Goal: Task Accomplishment & Management: Manage account settings

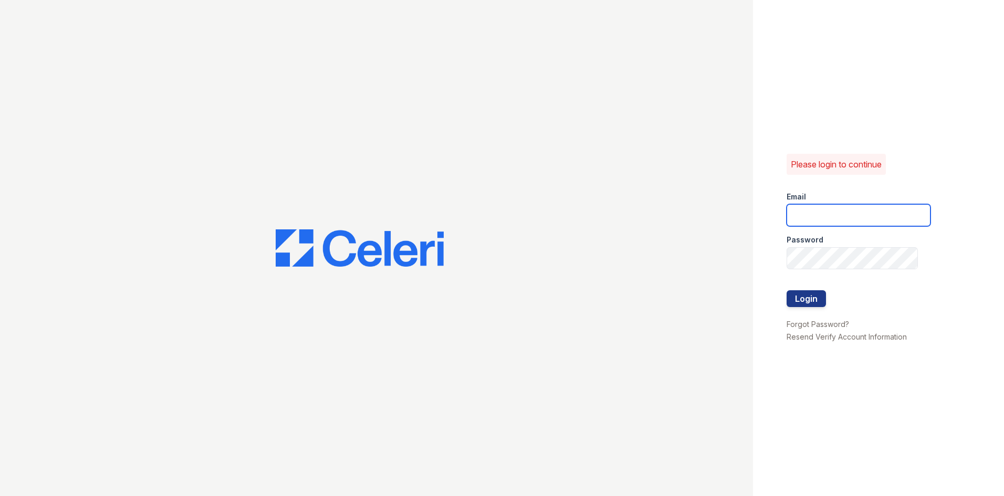
click at [851, 216] on input "email" at bounding box center [859, 215] width 144 height 22
click at [809, 295] on button "Login" at bounding box center [806, 298] width 39 height 17
drag, startPoint x: 914, startPoint y: 213, endPoint x: 818, endPoint y: 215, distance: 96.2
click at [818, 215] on input "[EMAIL_ADDRESS][DOMAIN_NAME]" at bounding box center [859, 215] width 144 height 22
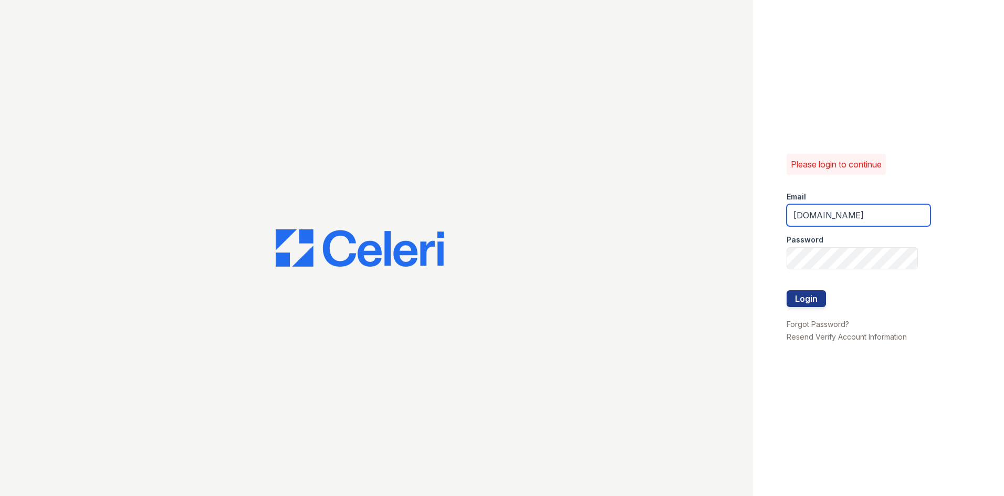
scroll to position [0, 0]
type input "cottagehies.net"
drag, startPoint x: 870, startPoint y: 216, endPoint x: 698, endPoint y: 213, distance: 172.8
click at [698, 213] on div "Please login to continue Email cottagehies.net Password Login Forgot Password? …" at bounding box center [502, 248] width 1004 height 496
click at [772, 255] on div "Please login to continue Email Password Login Forgot Password? Resend Verify Ac…" at bounding box center [878, 248] width 251 height 496
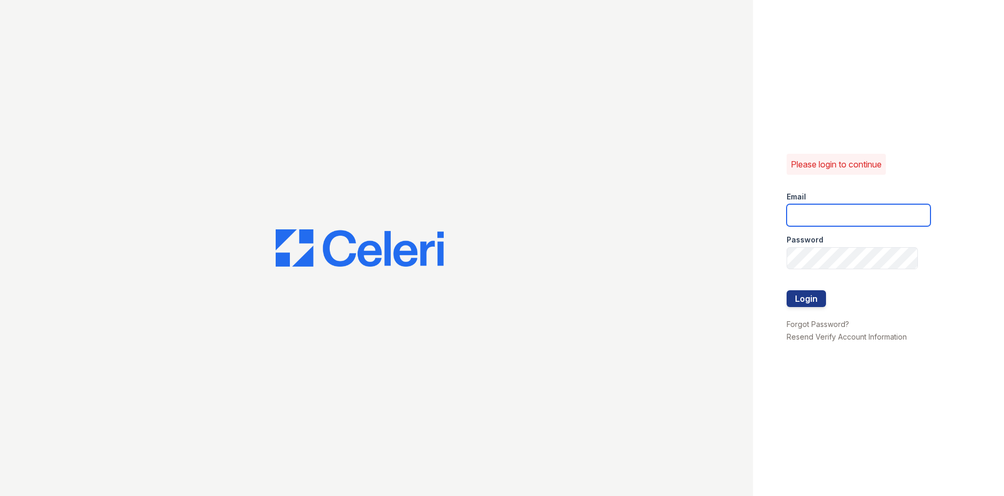
click at [801, 213] on input "email" at bounding box center [859, 215] width 144 height 22
type input "[EMAIL_ADDRESS][DOMAIN_NAME]"
click at [811, 324] on link "Forgot Password?" at bounding box center [818, 324] width 63 height 9
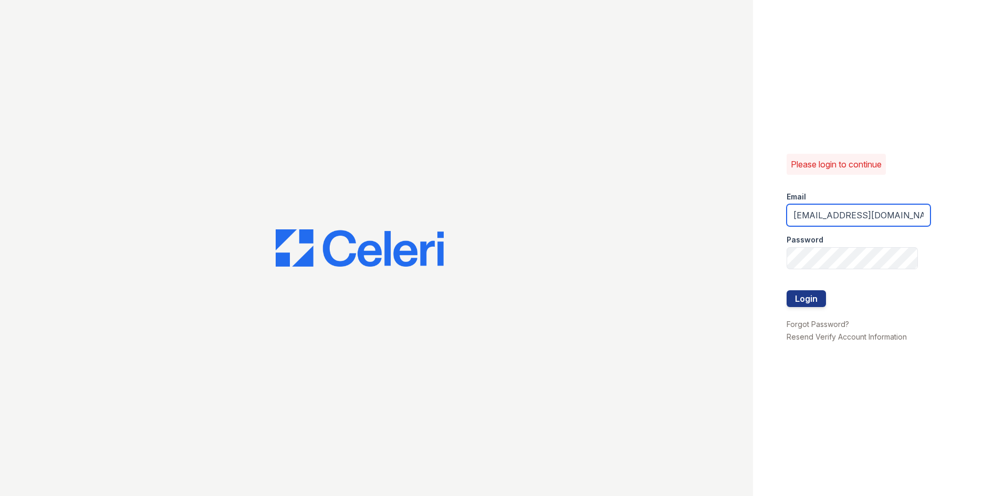
scroll to position [0, 5]
drag, startPoint x: 910, startPoint y: 215, endPoint x: 810, endPoint y: 217, distance: 99.8
click at [810, 217] on input "[EMAIL_ADDRESS][DOMAIN_NAME]" at bounding box center [859, 215] width 144 height 22
click at [850, 215] on input "cottaties.net" at bounding box center [859, 215] width 144 height 22
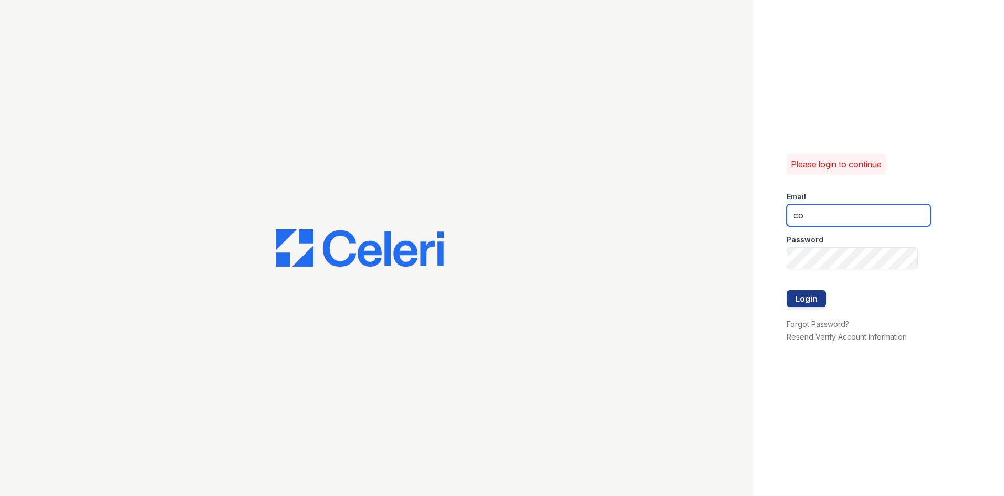
type input "c"
type input "cottagehill@dlhproperties.net"
click at [800, 298] on button "Login" at bounding box center [806, 298] width 39 height 17
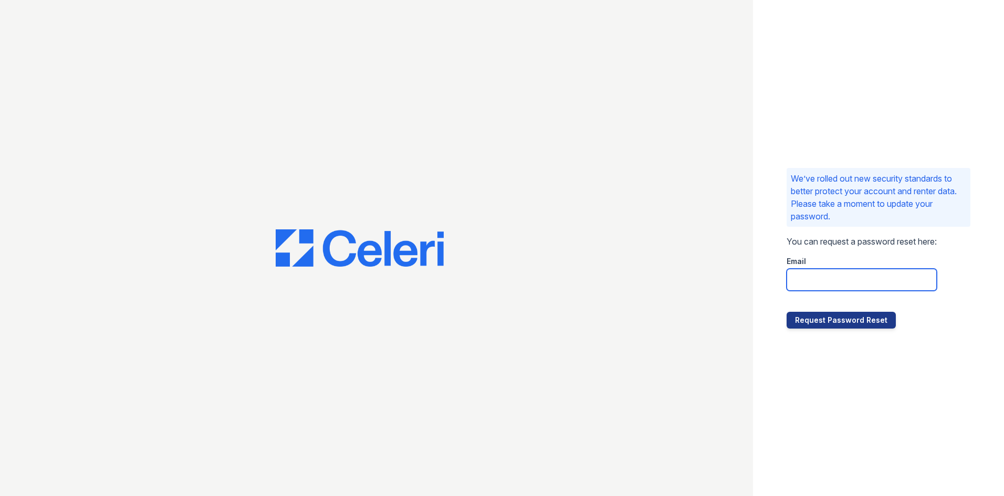
click at [810, 283] on input "email" at bounding box center [862, 280] width 150 height 22
type input "[EMAIL_ADDRESS][DOMAIN_NAME]"
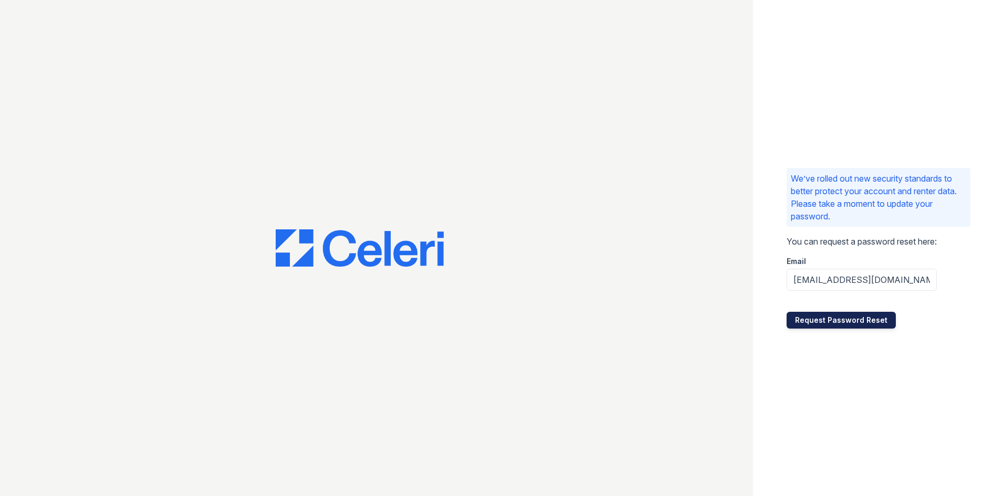
click at [825, 320] on button "Request Password Reset" at bounding box center [841, 320] width 109 height 17
